Goal: Information Seeking & Learning: Find specific fact

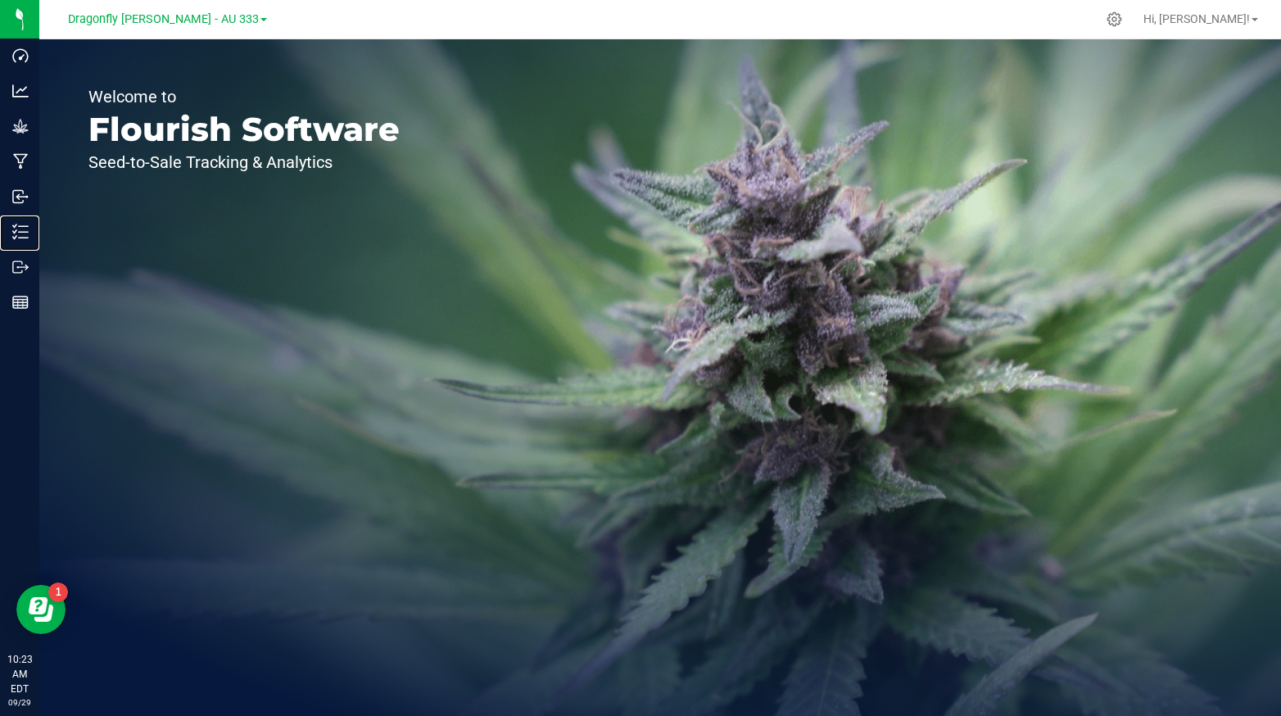
click at [21, 226] on line at bounding box center [23, 226] width 9 height 0
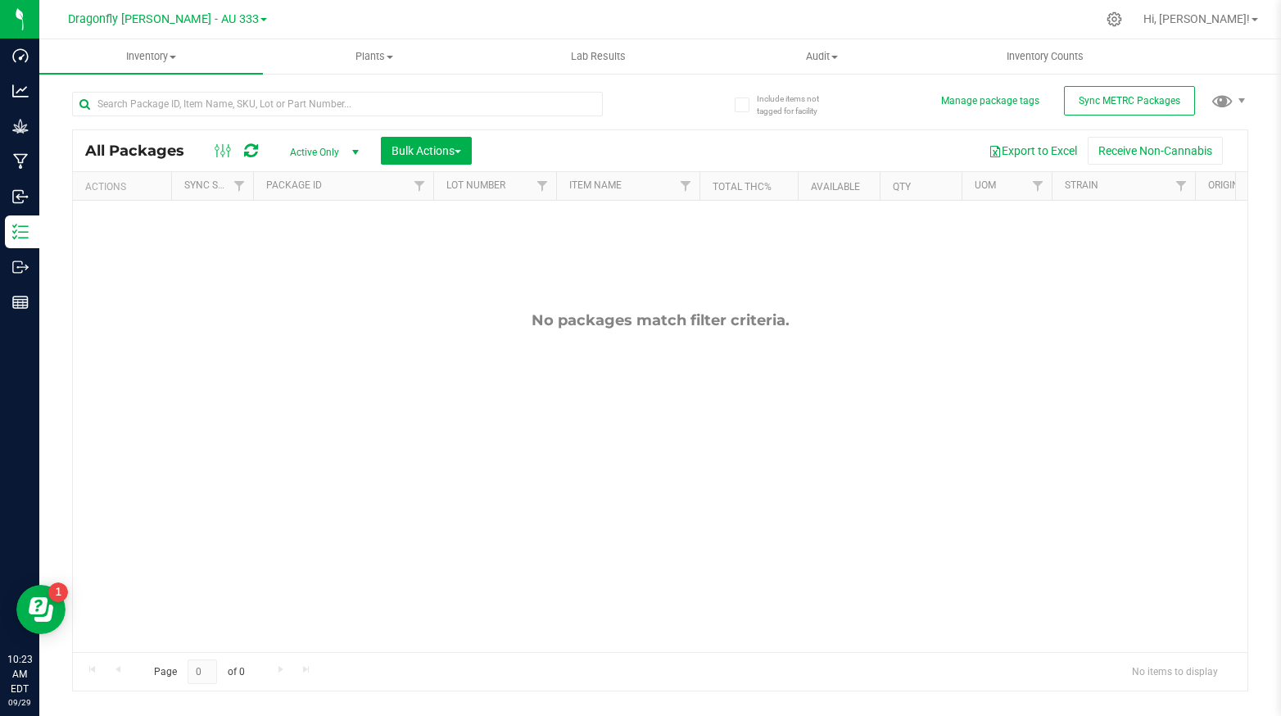
click at [260, 20] on span at bounding box center [263, 19] width 7 height 3
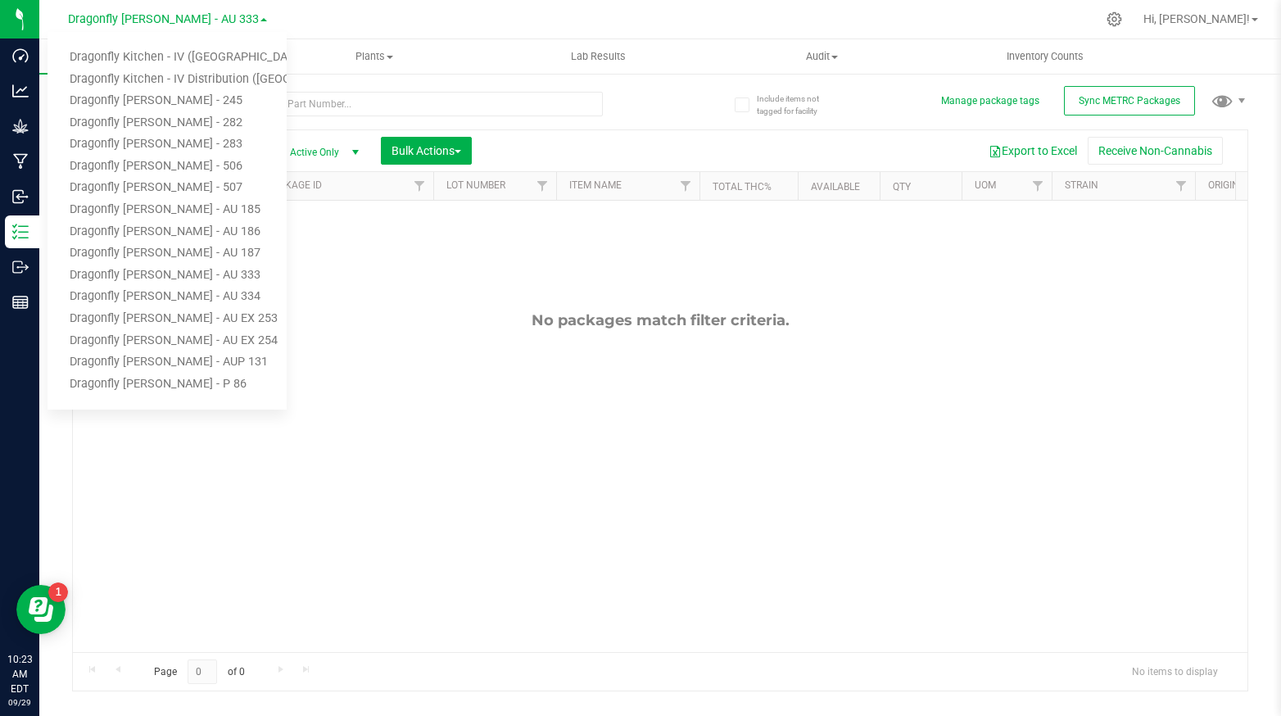
click at [214, 62] on link "Dragonfly Kitchen - IV ([GEOGRAPHIC_DATA])" at bounding box center [167, 58] width 239 height 22
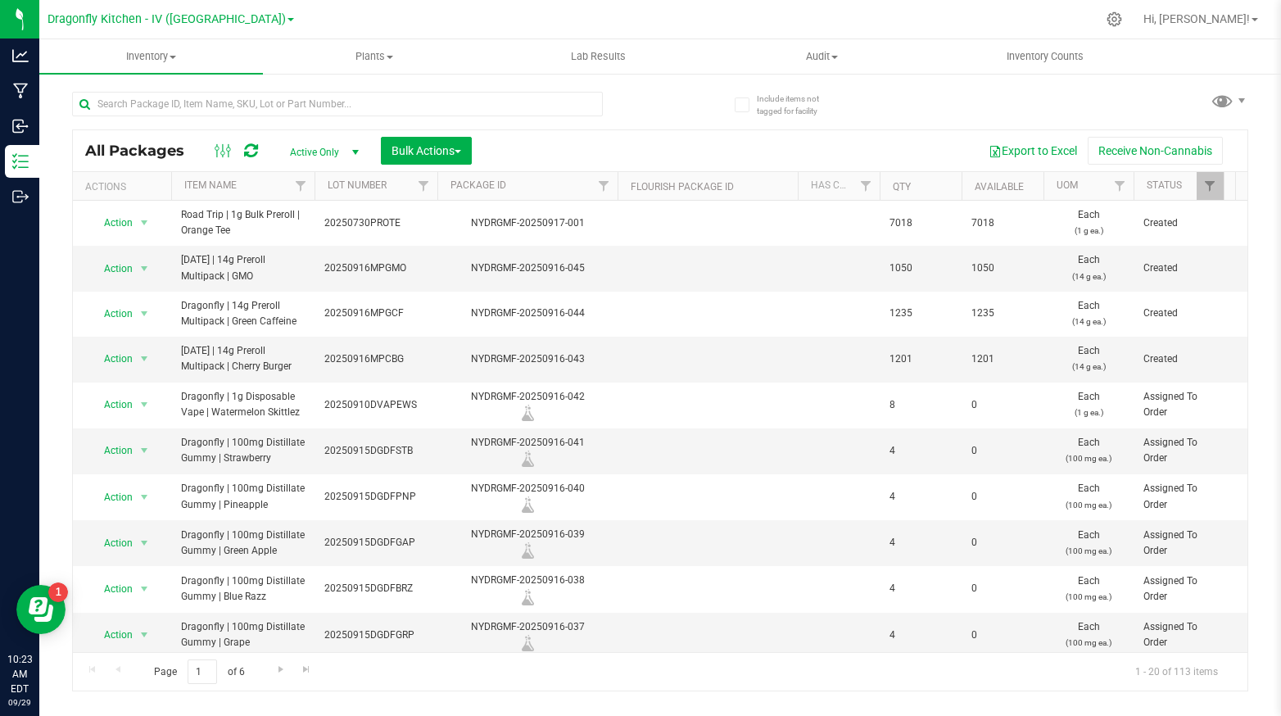
click at [610, 137] on div "Export to Excel Receive Non-Cannabis" at bounding box center [859, 151] width 751 height 28
click at [538, 100] on input "text" at bounding box center [337, 104] width 531 height 25
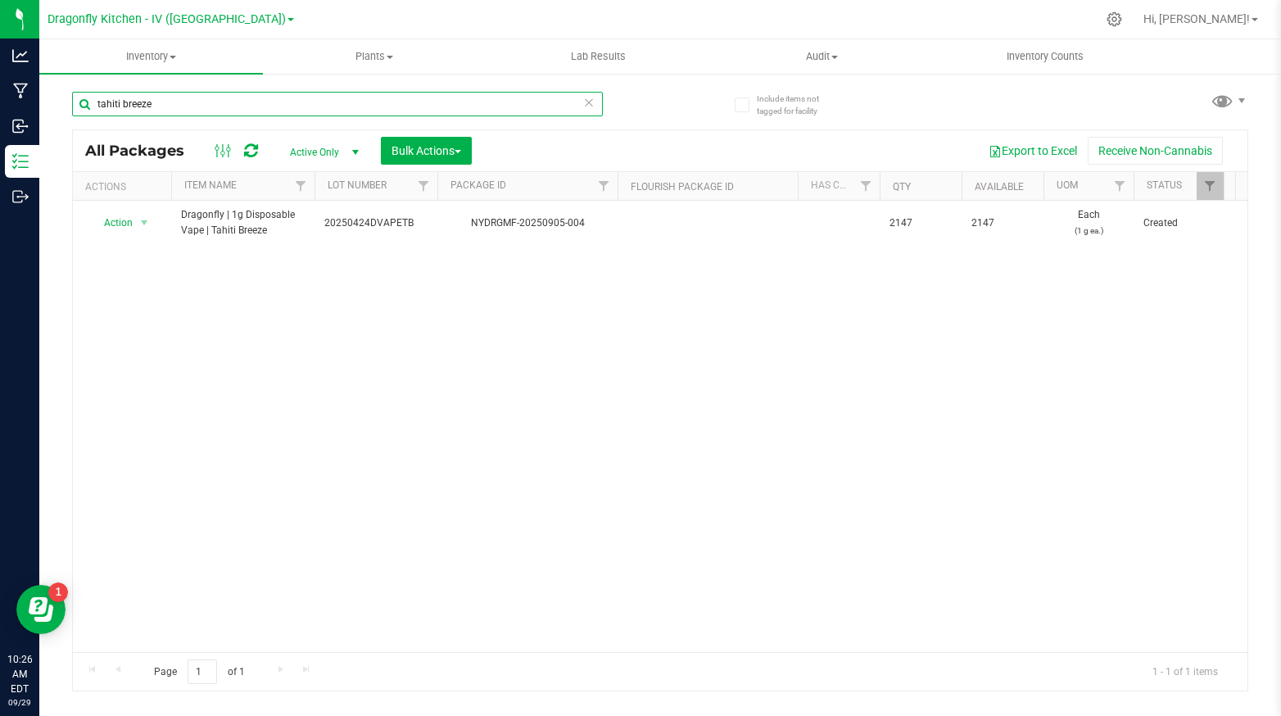
drag, startPoint x: 239, startPoint y: 107, endPoint x: 54, endPoint y: 107, distance: 185.1
click at [54, 107] on div "Include items not tagged for facility tahiti breeze All Packages Active Only Ac…" at bounding box center [660, 322] width 1242 height 500
click at [467, 361] on div "Action Action Adjust qty Create package Edit attributes Global inventory Locate…" at bounding box center [660, 426] width 1174 height 451
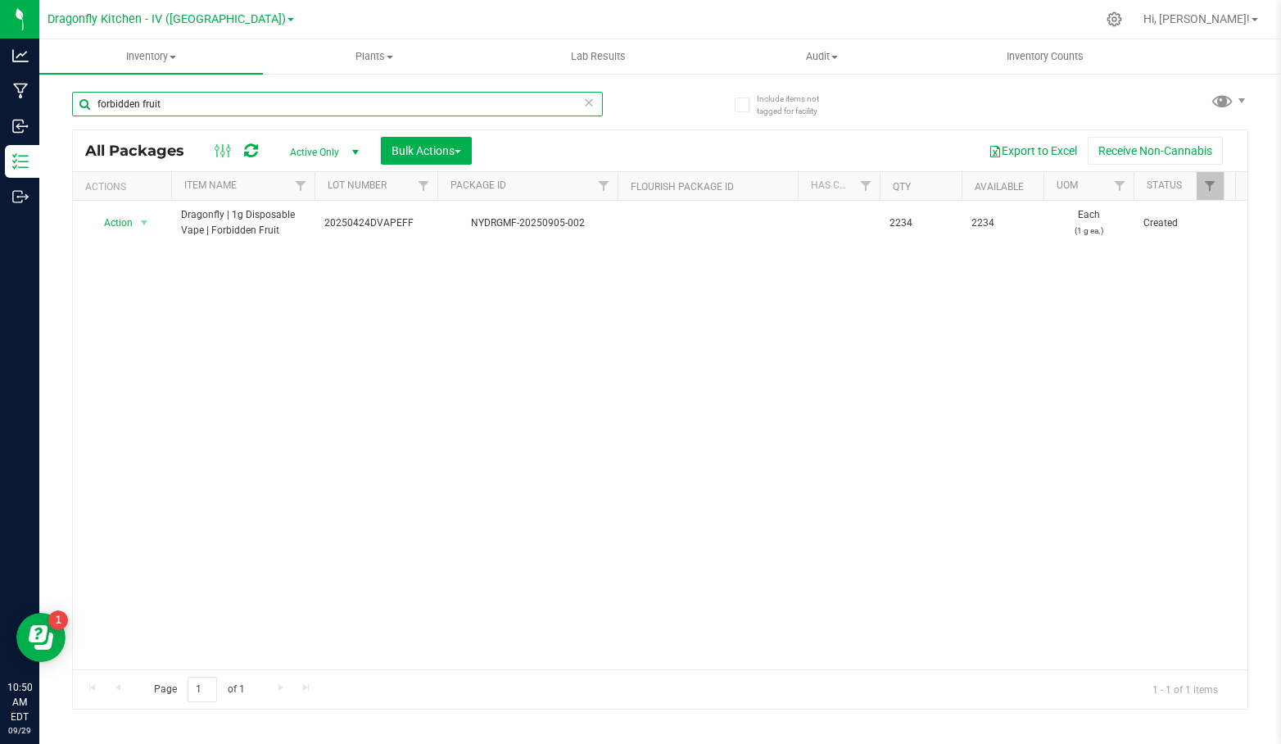
click at [397, 100] on input "forbidden fruit" at bounding box center [337, 104] width 531 height 25
type input "lemon drop"
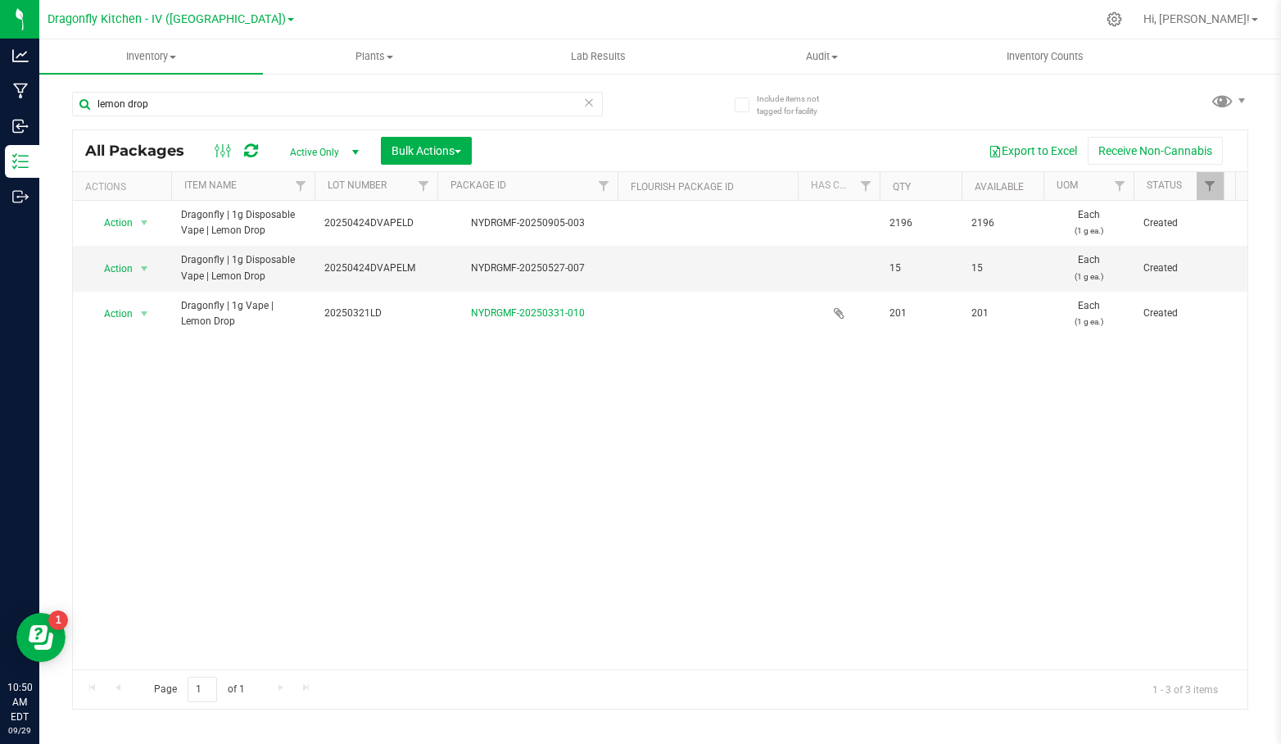
drag, startPoint x: 590, startPoint y: 221, endPoint x: 462, endPoint y: 217, distance: 127.8
click at [462, 217] on div "NYDRGMF-20250905-003" at bounding box center [527, 223] width 185 height 16
copy div "NYDRGMF-20250905-003"
